Goal: Find specific page/section: Find specific page/section

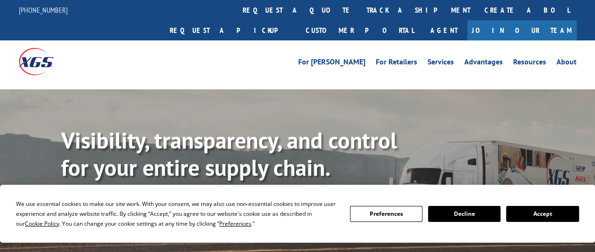
click at [572, 214] on button "Accept" at bounding box center [542, 214] width 72 height 16
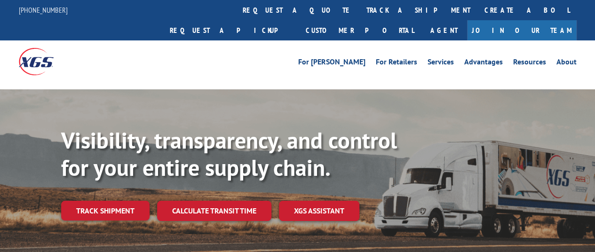
click at [554, 20] on link "Join Our Team" at bounding box center [522, 30] width 110 height 20
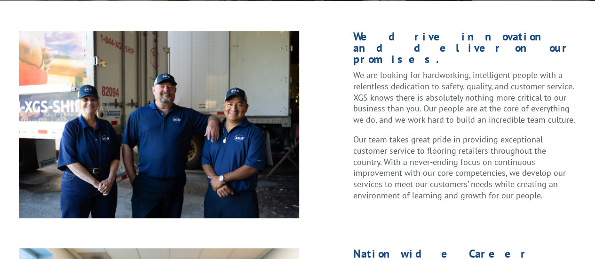
scroll to position [377, 0]
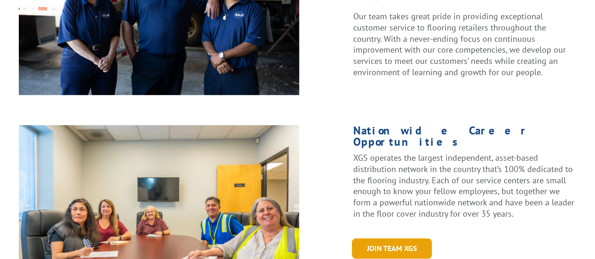
click at [372, 239] on link "Join Team XGS" at bounding box center [392, 249] width 80 height 20
